Goal: Find specific page/section

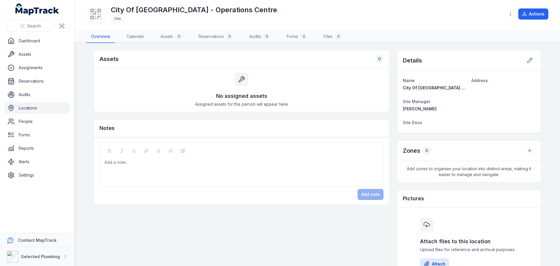
scroll to position [62, 0]
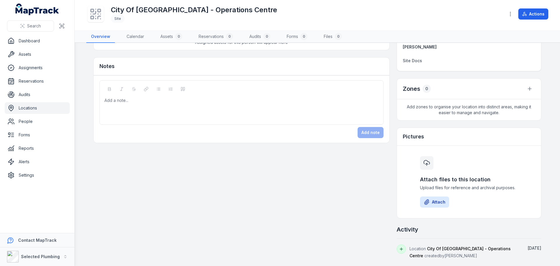
click at [137, 154] on div "Assets 0 No assigned assets Assigned assets for this person will appear here No…" at bounding box center [317, 123] width 448 height 270
click at [33, 70] on link "Assignments" at bounding box center [37, 68] width 65 height 12
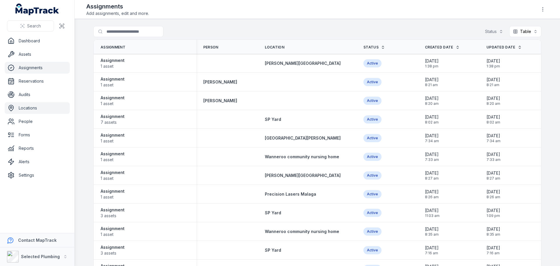
click at [20, 106] on link "Locations" at bounding box center [37, 108] width 65 height 12
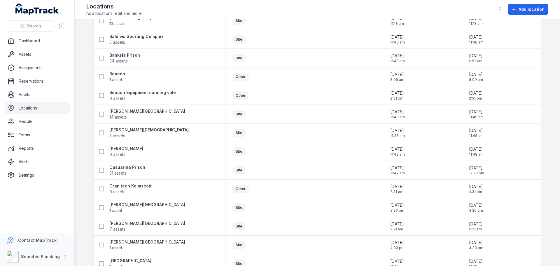
scroll to position [87, 0]
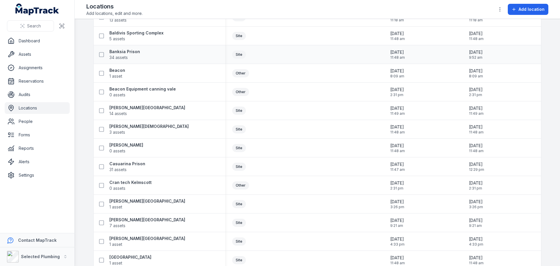
click at [175, 58] on div "Banksia Prison 34 assets" at bounding box center [157, 55] width 122 height 12
click at [111, 53] on strong "Banksia Prison" at bounding box center [124, 52] width 31 height 6
